Goal: Check status: Check status

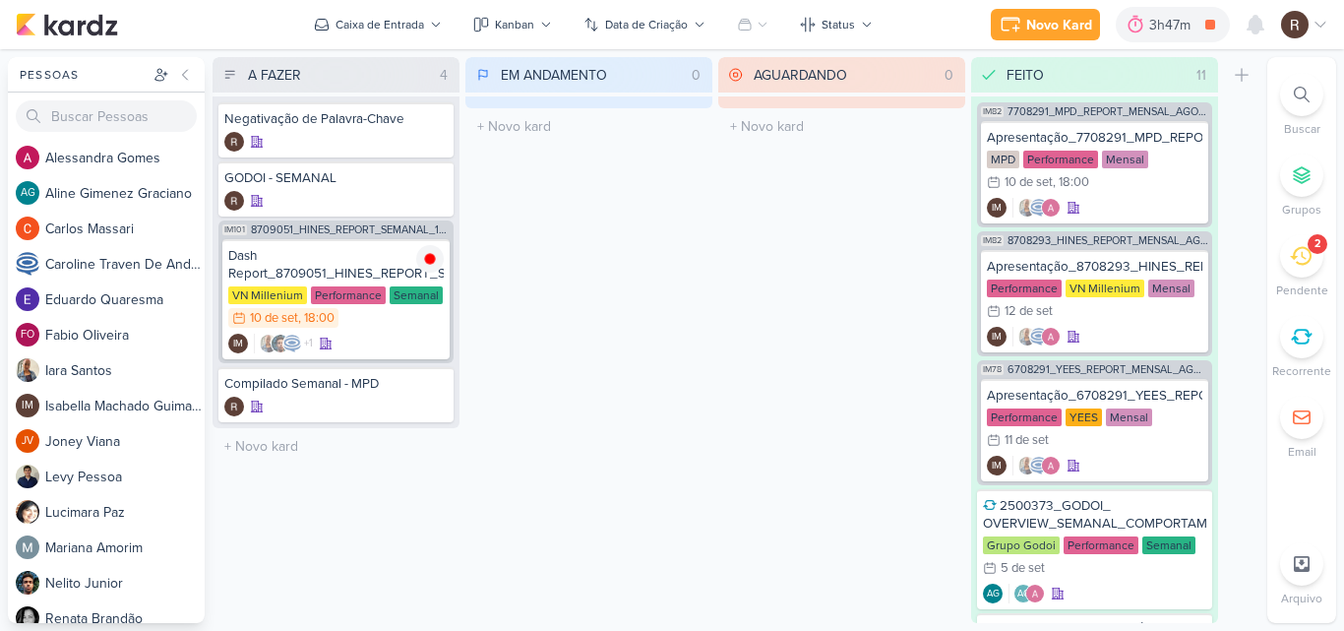
scroll to position [1097, 0]
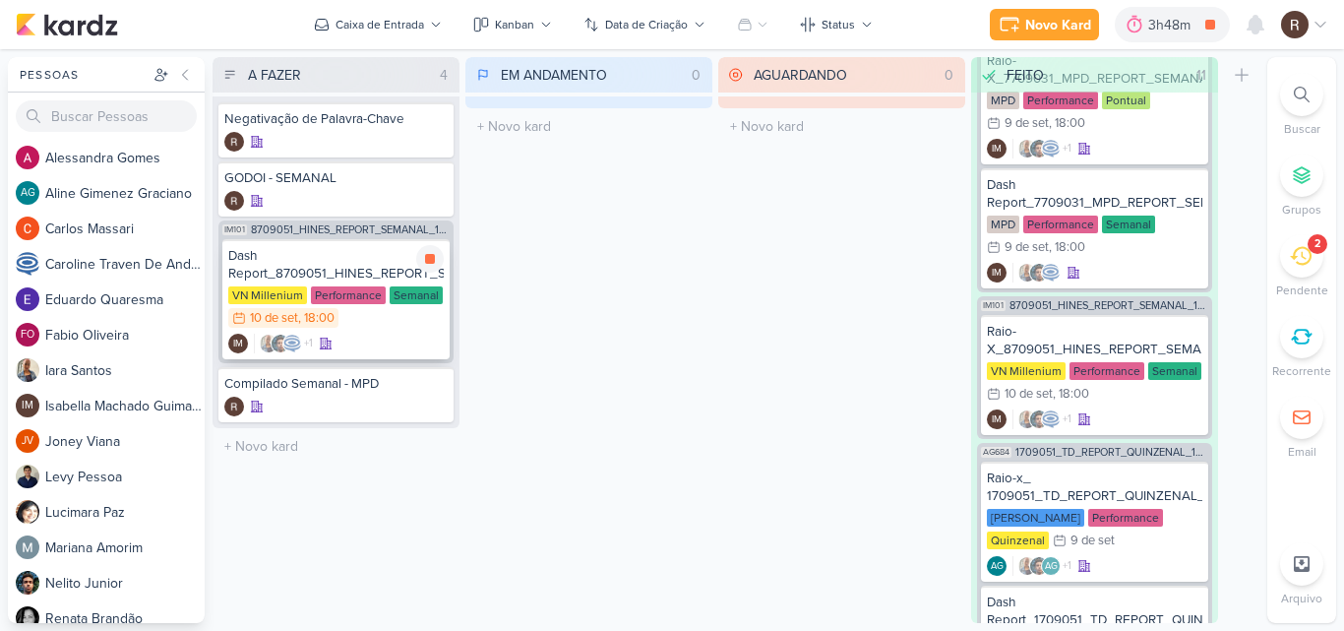
click at [330, 286] on div "Performance" at bounding box center [348, 295] width 75 height 18
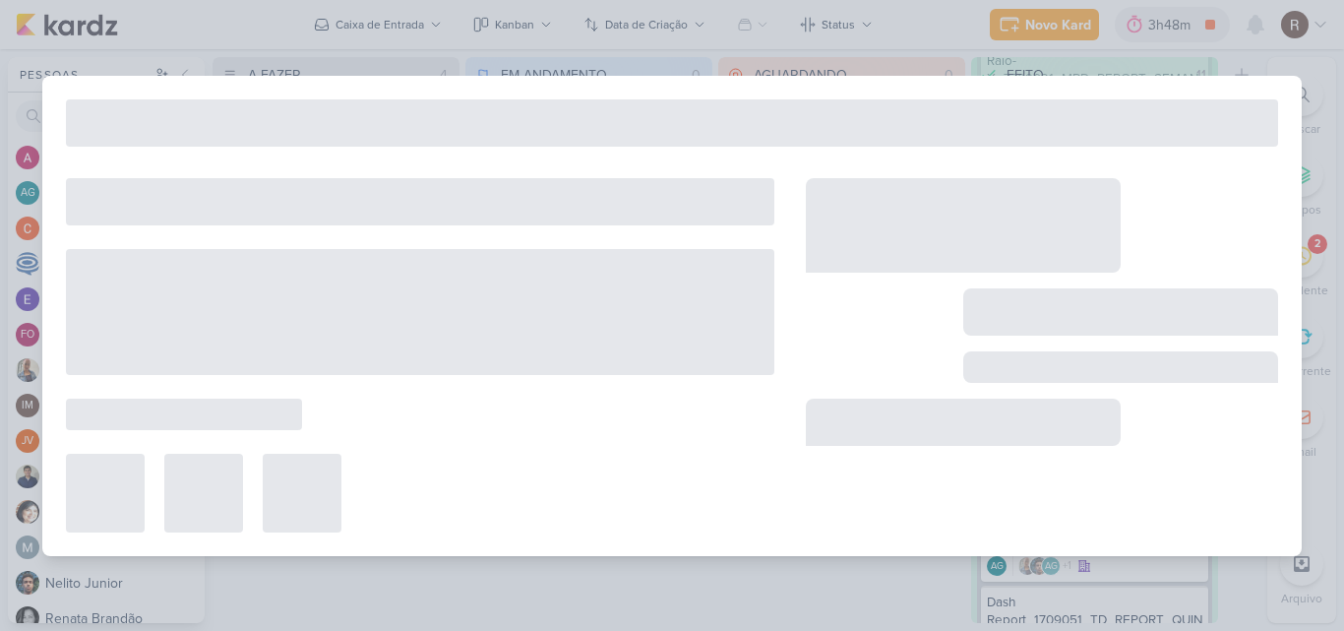
type input "Dash Report_8709051_HINES_REPORT_SEMANAL_11.09"
type input "10 de setembro de 2025 às 18:00"
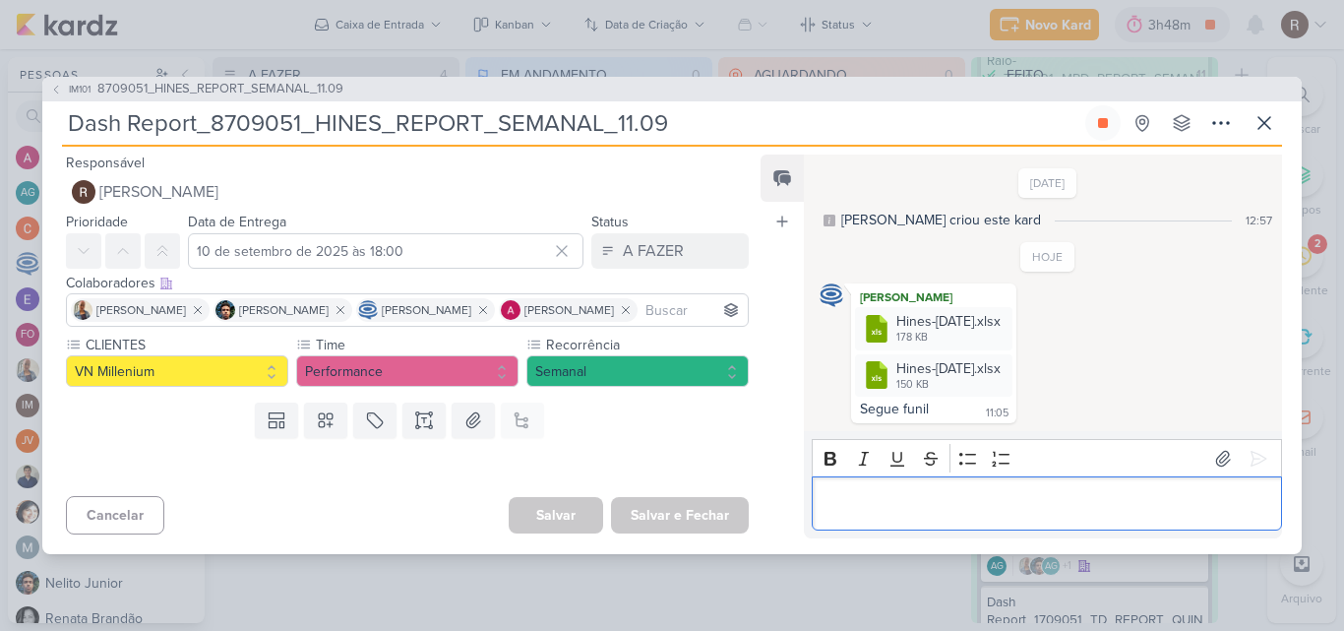
click at [859, 502] on p "Editor editing area: main" at bounding box center [1047, 504] width 450 height 24
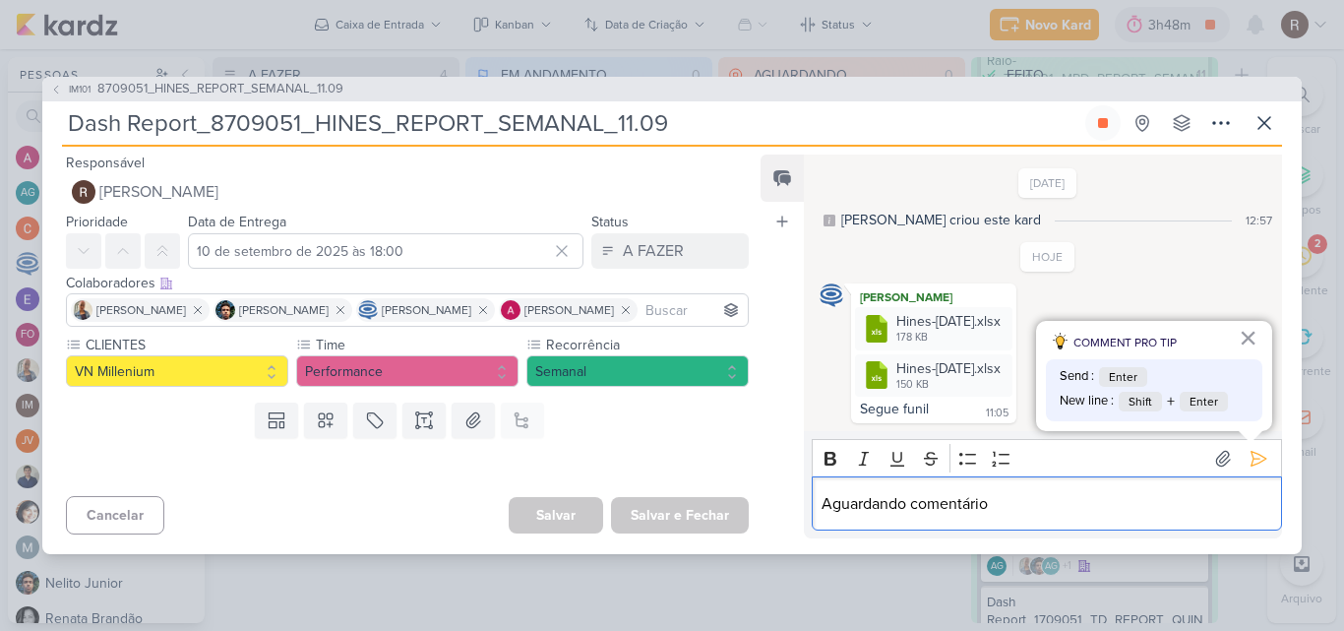
click at [1022, 508] on p "Aguardando comentário" at bounding box center [1047, 504] width 450 height 24
click at [820, 499] on div "Aguardando comentário." at bounding box center [1047, 503] width 470 height 54
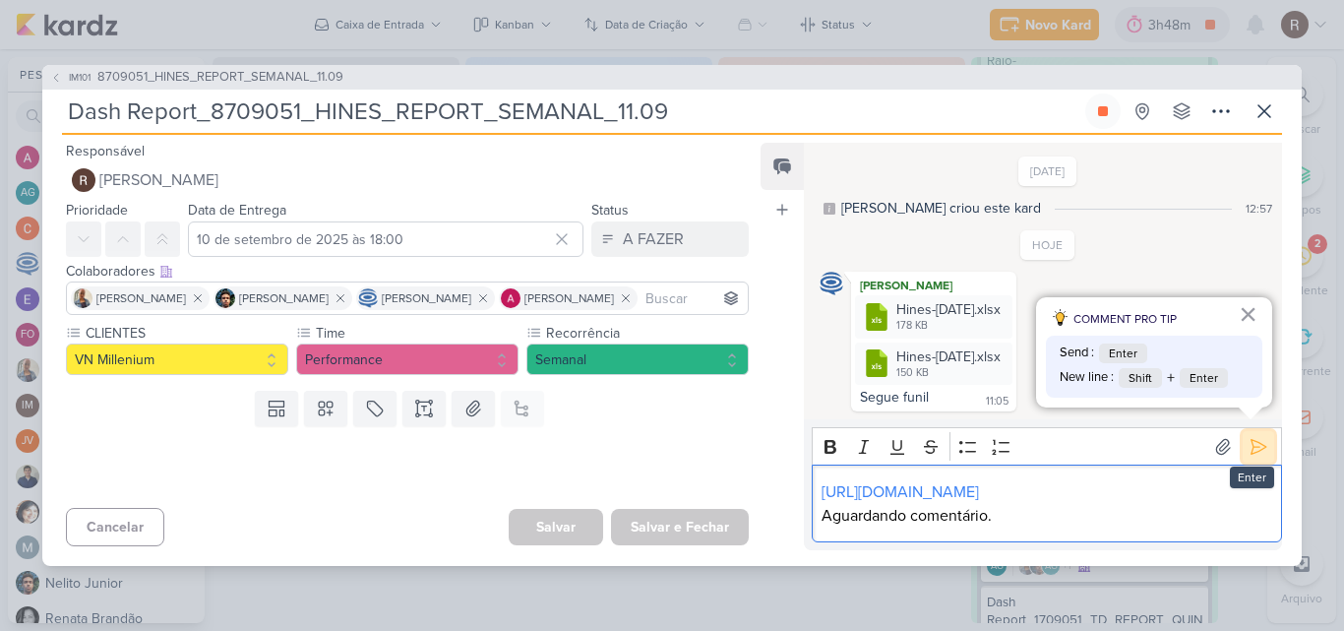
click at [1256, 438] on icon at bounding box center [1259, 447] width 20 height 20
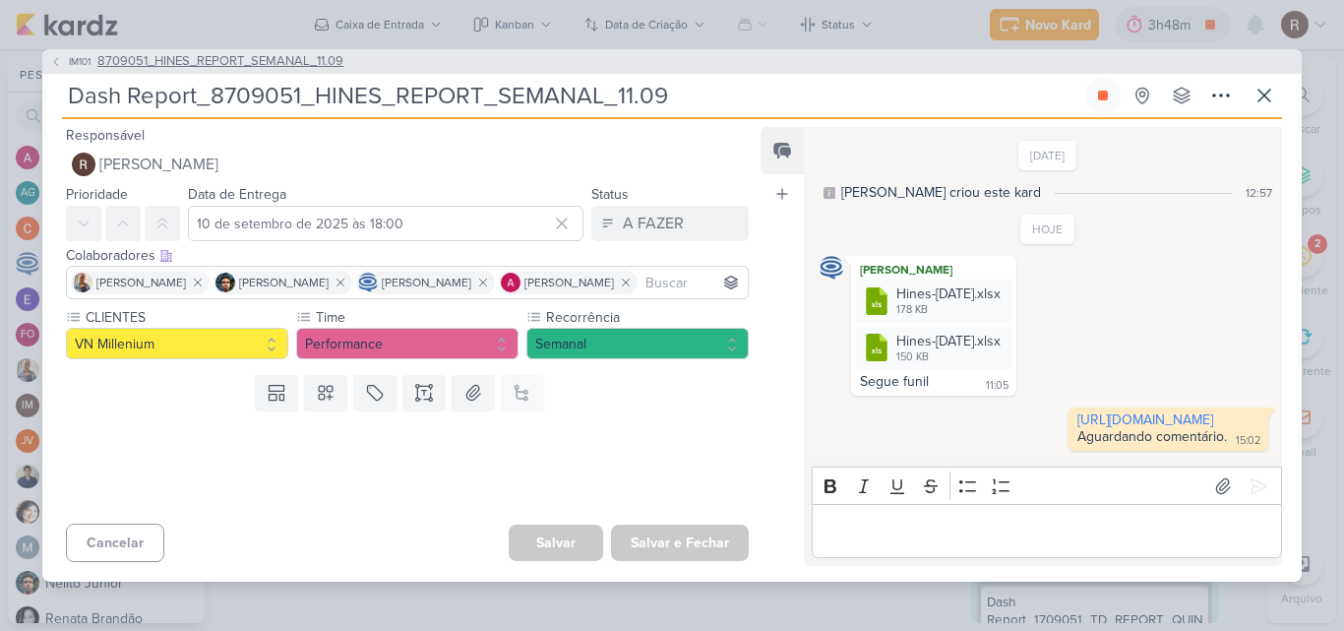
click at [285, 52] on span "8709051_HINES_REPORT_SEMANAL_11.09" at bounding box center [220, 62] width 246 height 20
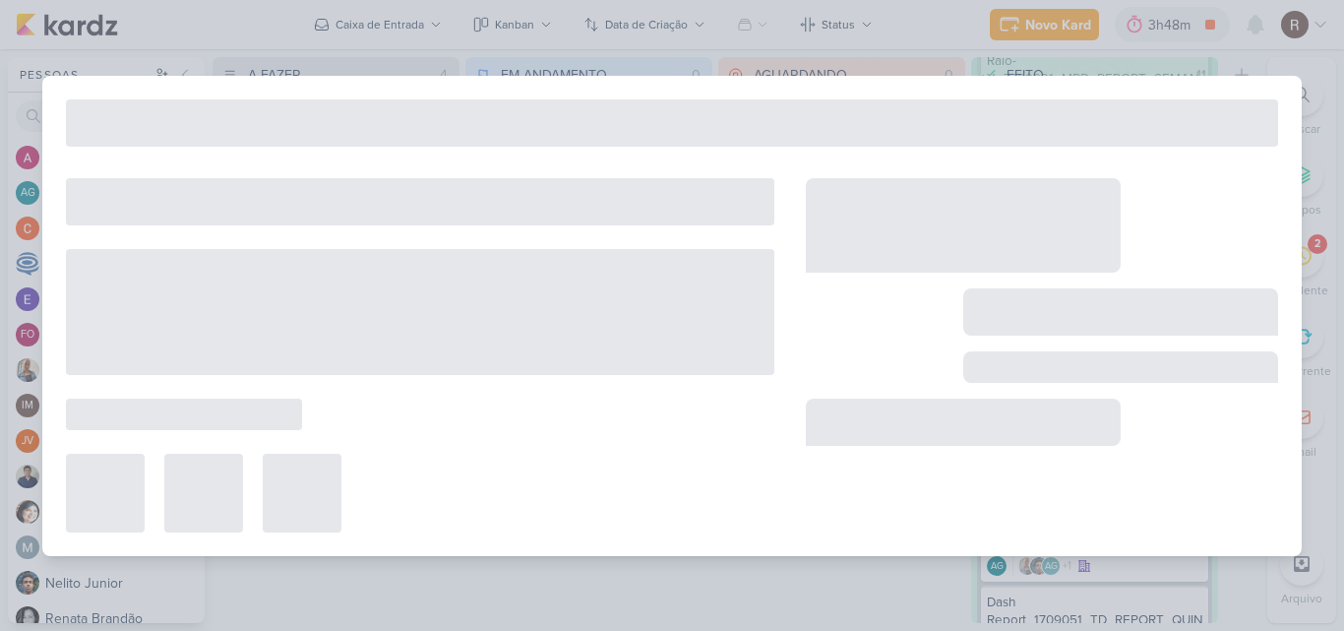
type input "8709051_HINES_REPORT_SEMANAL_11.09"
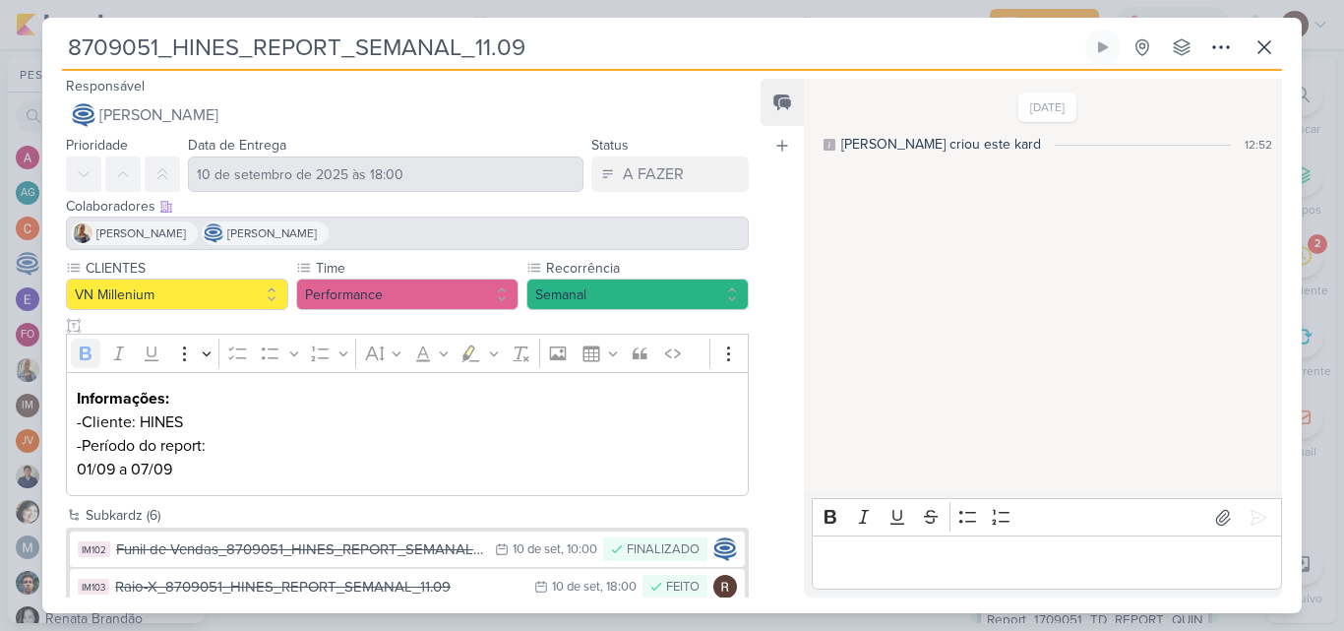
scroll to position [0, 0]
click at [1258, 46] on icon at bounding box center [1265, 47] width 24 height 24
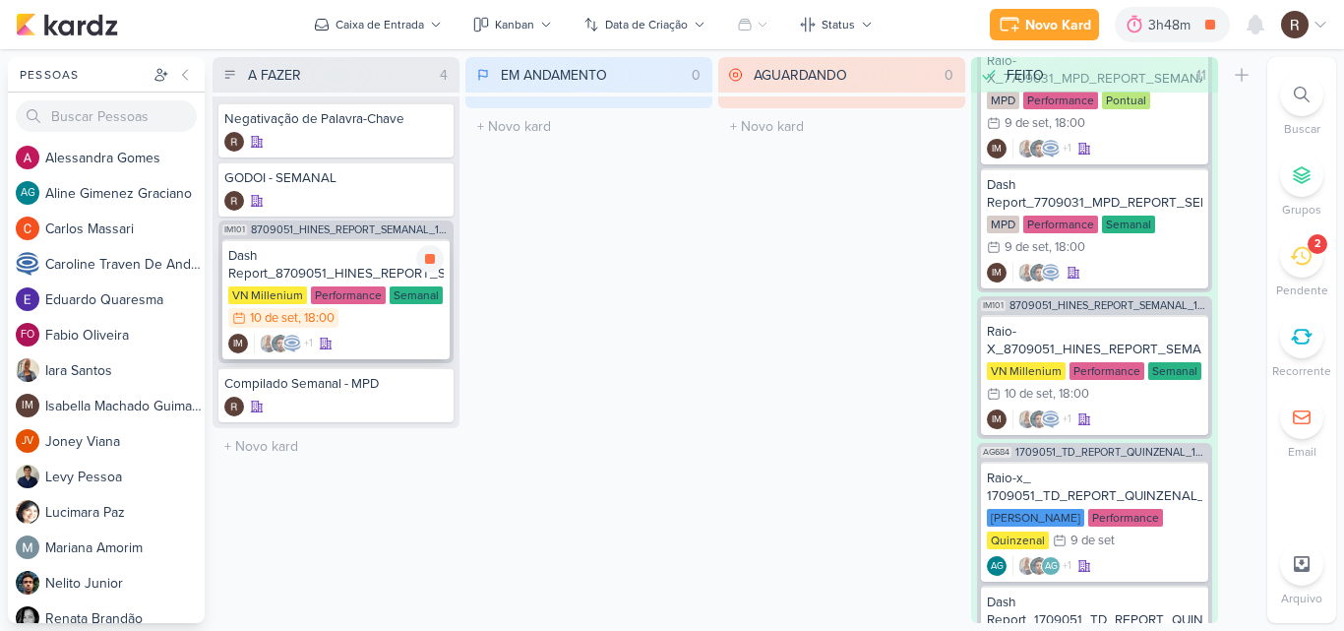
click at [321, 262] on div "Dash Report_8709051_HINES_REPORT_SEMANAL_11.09" at bounding box center [336, 264] width 216 height 35
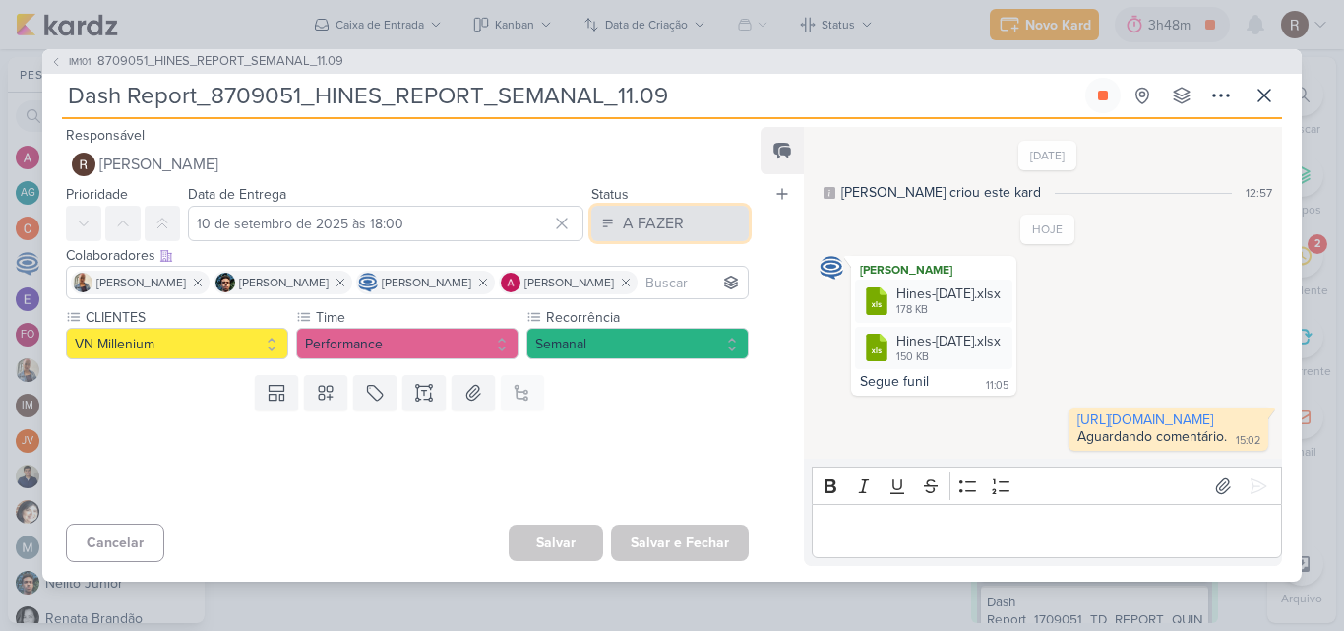
click at [661, 214] on div "A FAZER" at bounding box center [653, 224] width 61 height 24
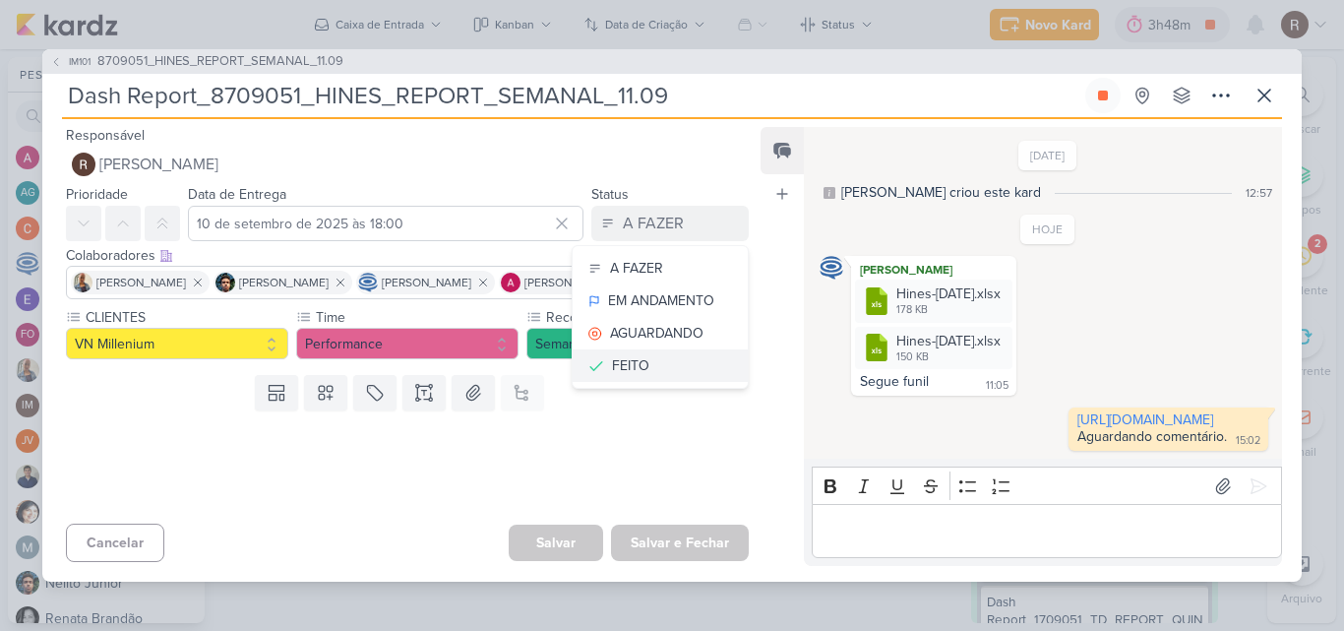
click at [646, 359] on button "FEITO" at bounding box center [660, 365] width 175 height 32
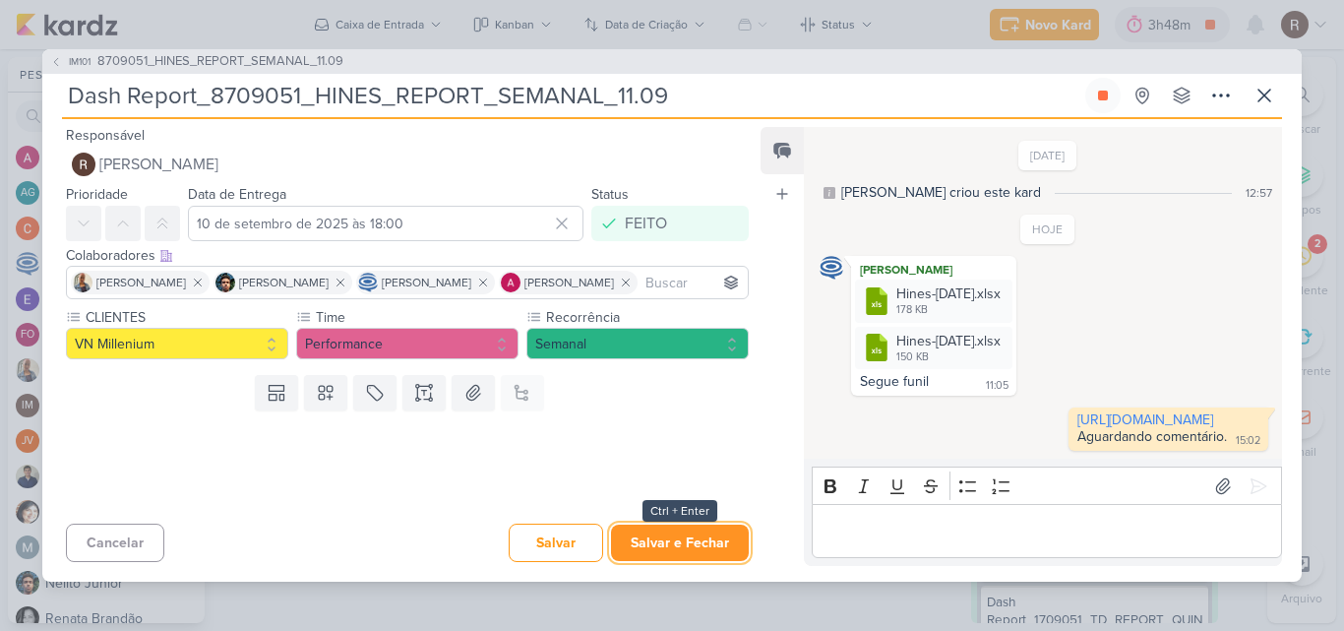
click at [679, 549] on button "Salvar e Fechar" at bounding box center [680, 543] width 138 height 36
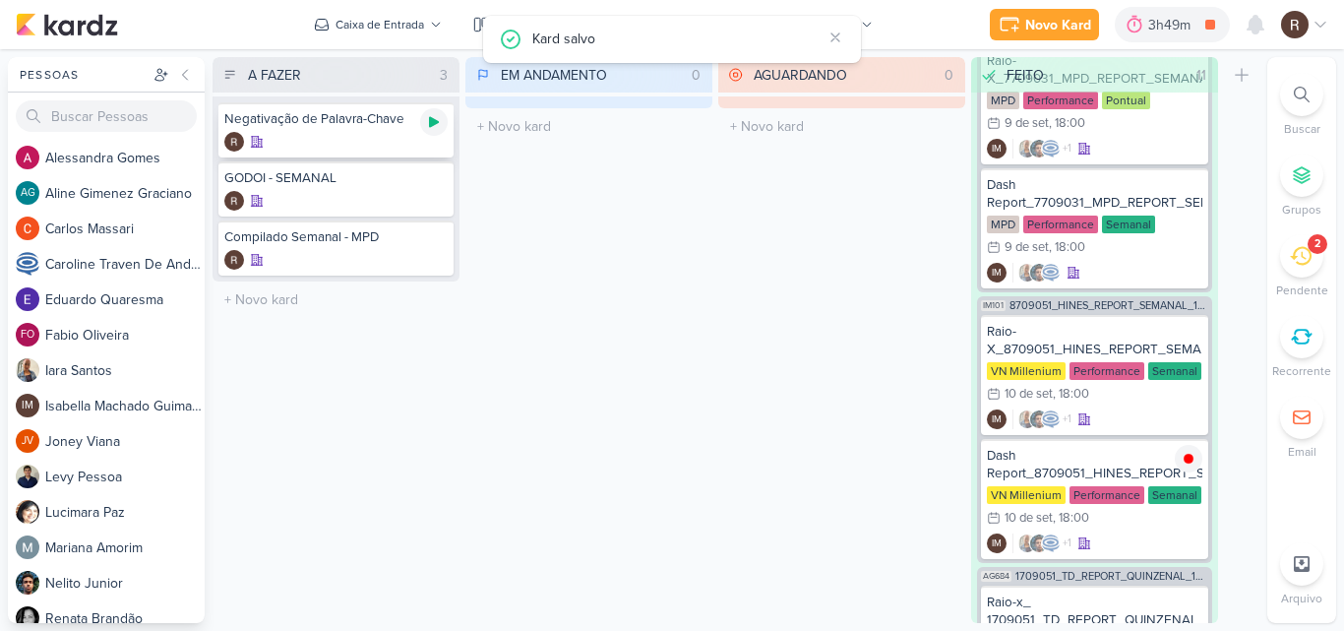
click at [434, 118] on icon at bounding box center [434, 122] width 16 height 16
click at [644, 266] on div "EM ANDAMENTO 0 Mover Para Esquerda Mover Para Direita [GEOGRAPHIC_DATA] O títul…" at bounding box center [589, 340] width 247 height 566
